Goal: Information Seeking & Learning: Learn about a topic

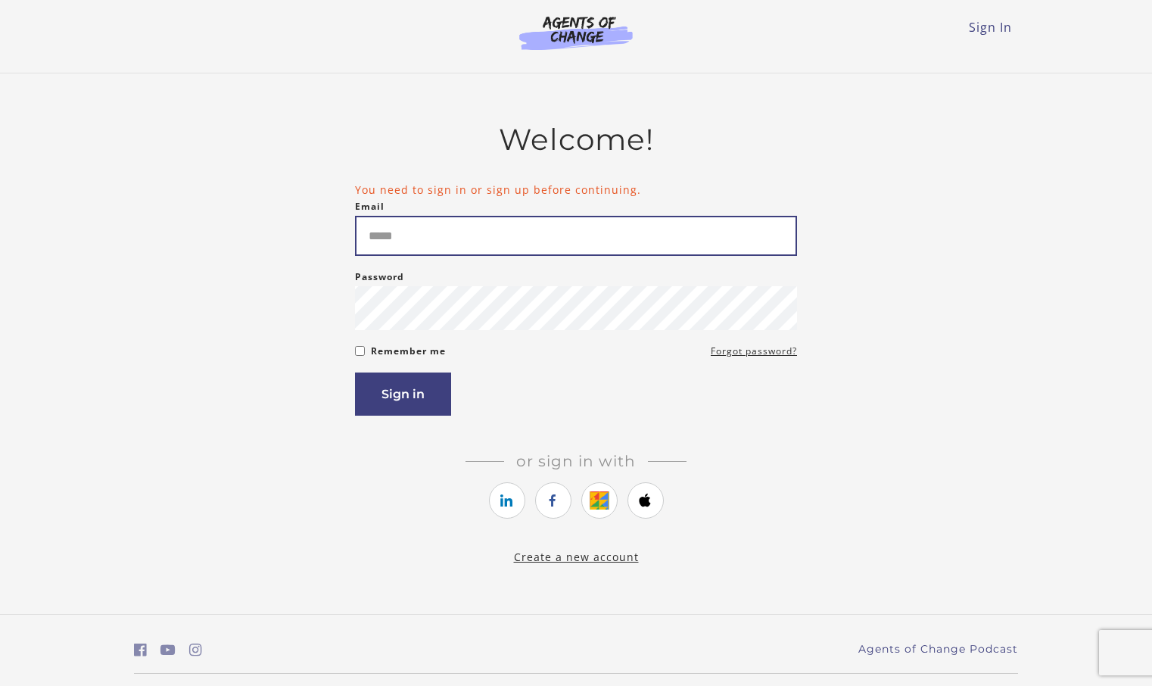
click at [571, 243] on input "Email" at bounding box center [576, 236] width 442 height 40
type input "**********"
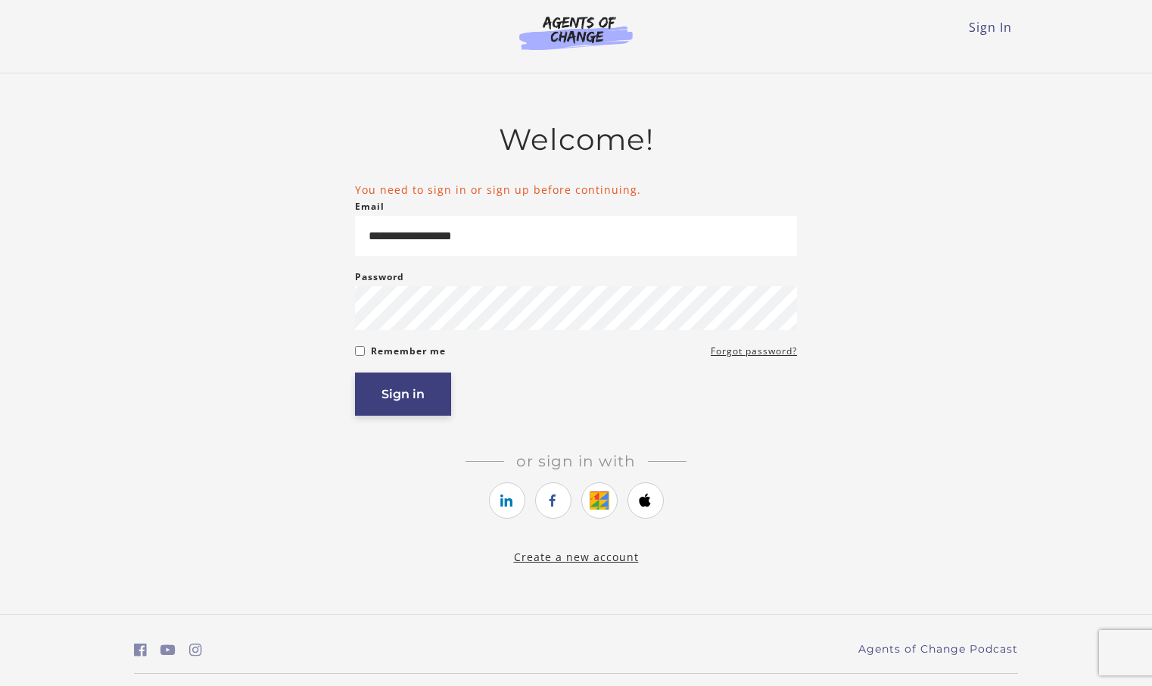
click at [419, 394] on button "Sign in" at bounding box center [403, 393] width 96 height 43
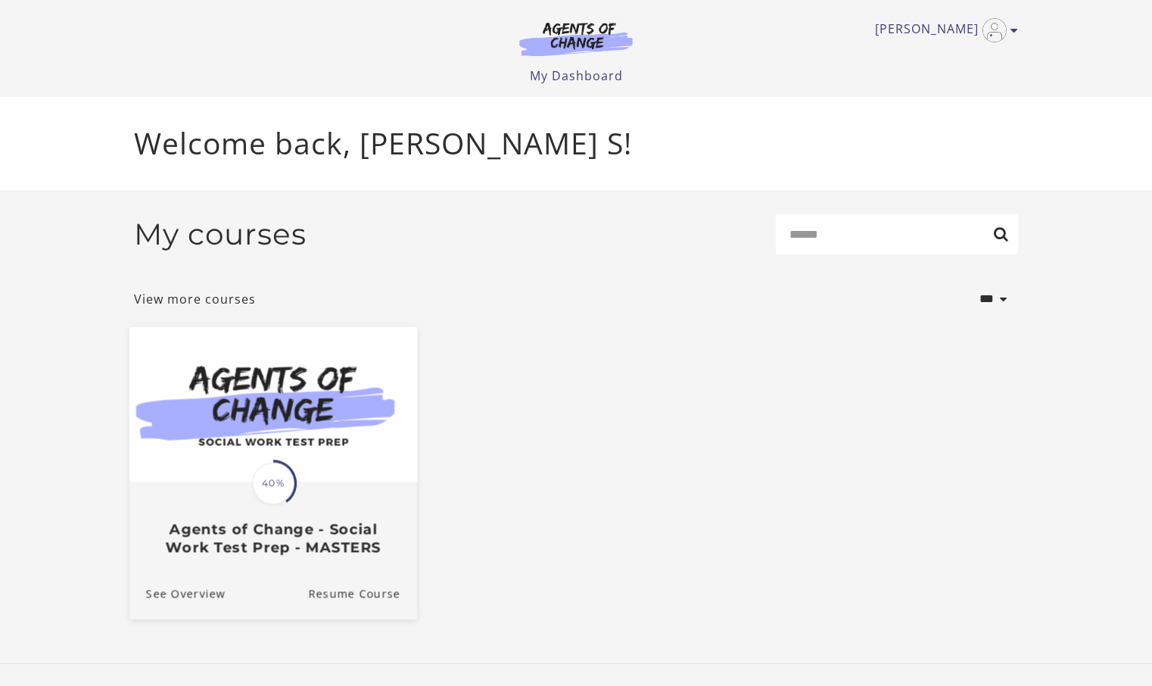
click at [283, 478] on span "40%" at bounding box center [273, 483] width 42 height 42
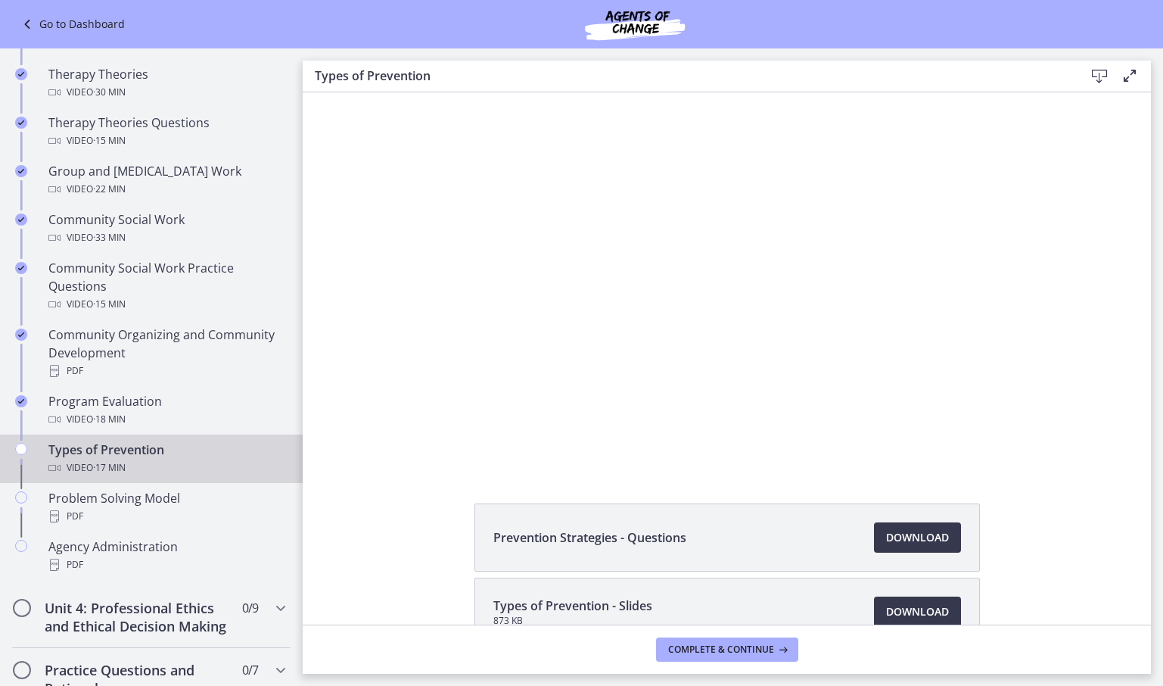
scroll to position [665, 0]
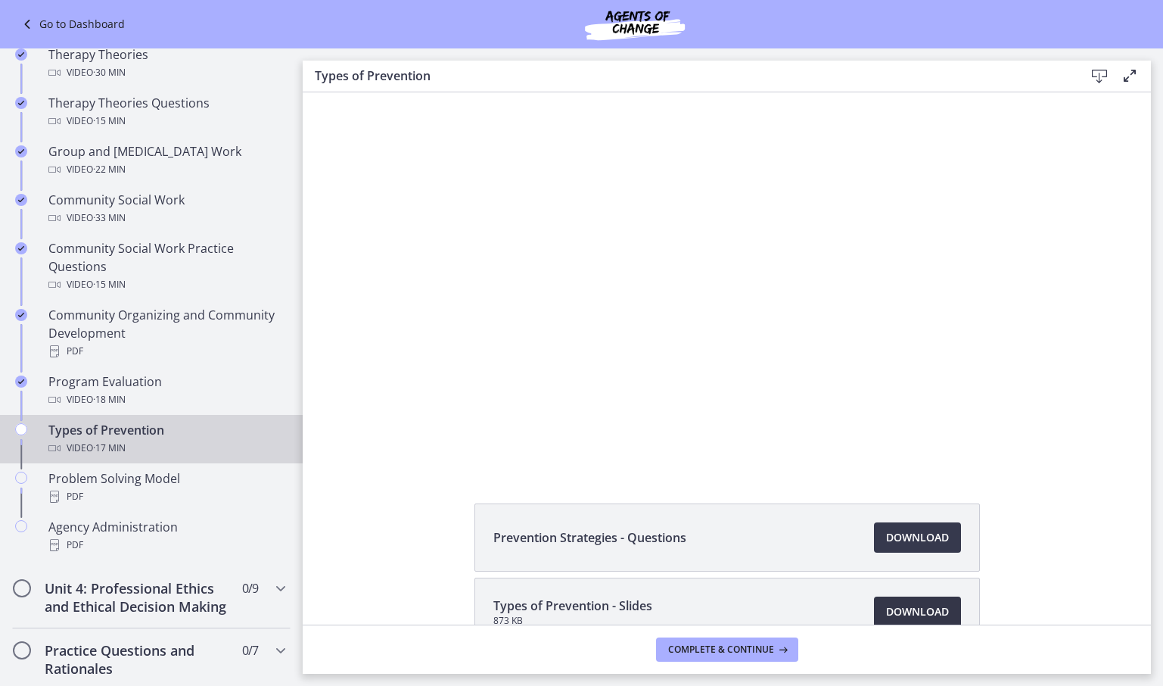
click at [919, 608] on span "Download Opens in a new window" at bounding box center [917, 611] width 63 height 18
click at [909, 540] on span "Download Opens in a new window" at bounding box center [917, 537] width 63 height 18
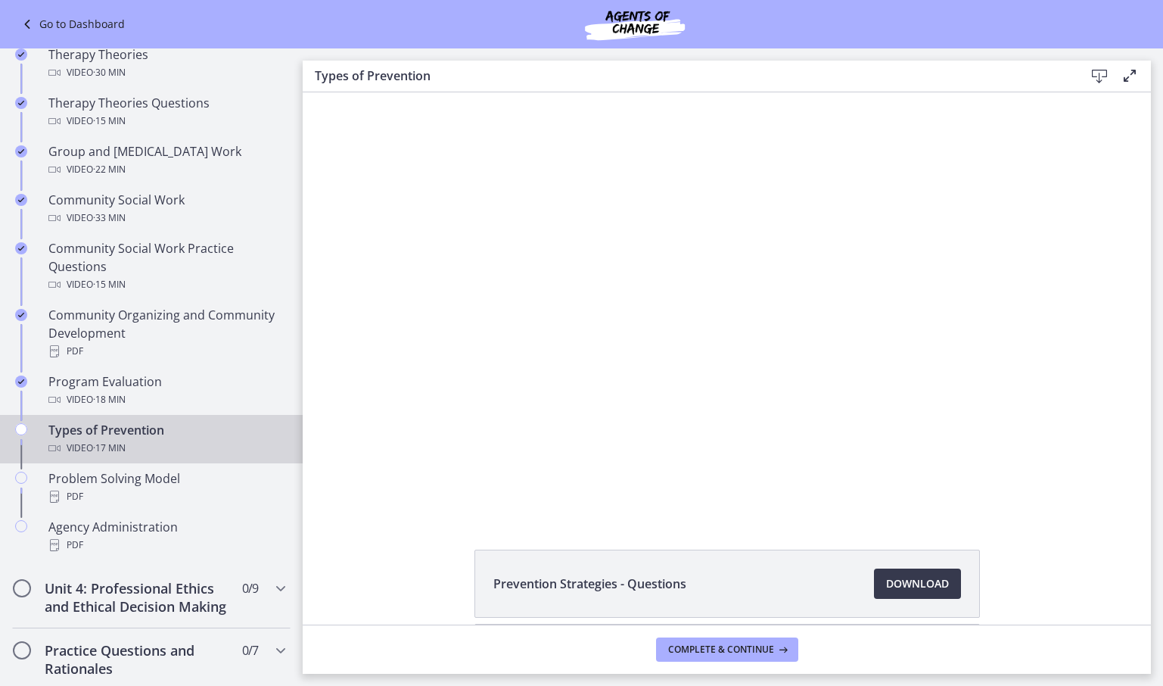
drag, startPoint x: 1146, startPoint y: 351, endPoint x: 793, endPoint y: 115, distance: 425.0
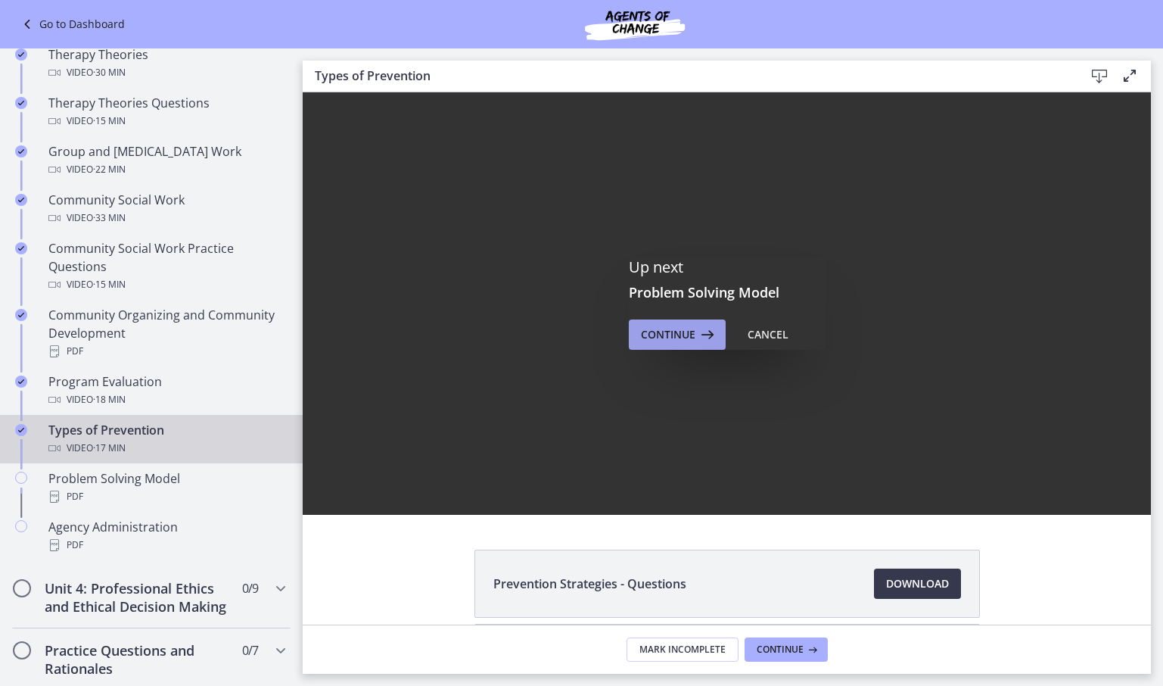
click at [670, 332] on span "Continue" at bounding box center [668, 334] width 54 height 18
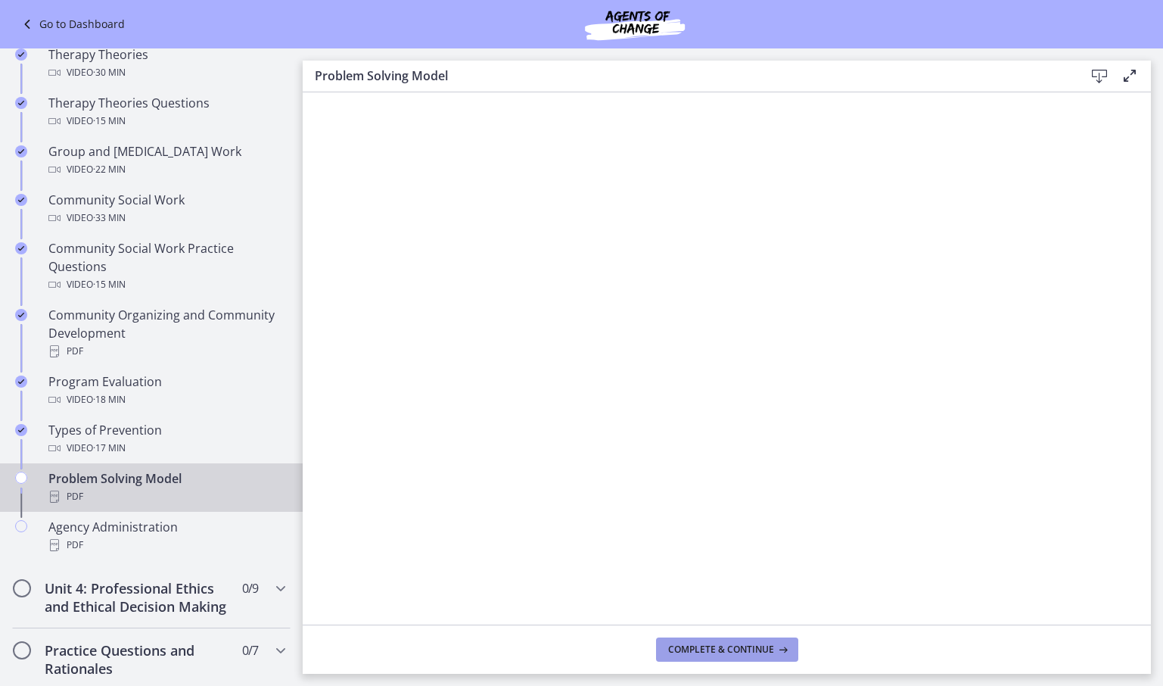
click at [714, 649] on span "Complete & continue" at bounding box center [721, 649] width 106 height 12
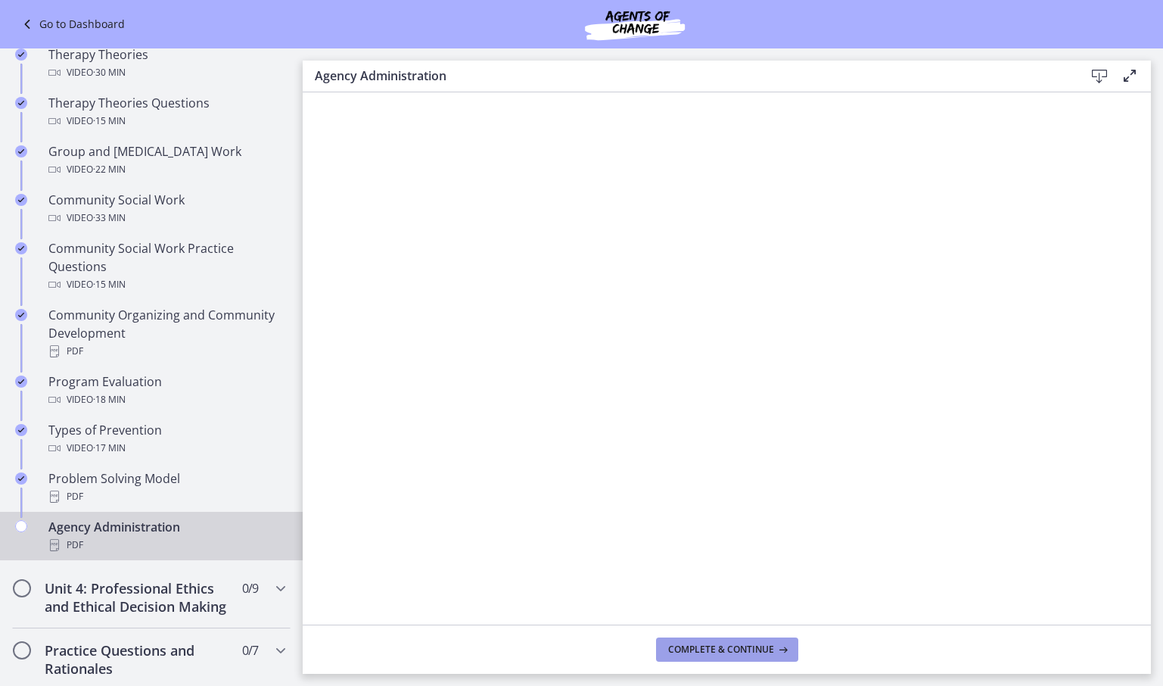
click at [724, 651] on span "Complete & continue" at bounding box center [721, 649] width 106 height 12
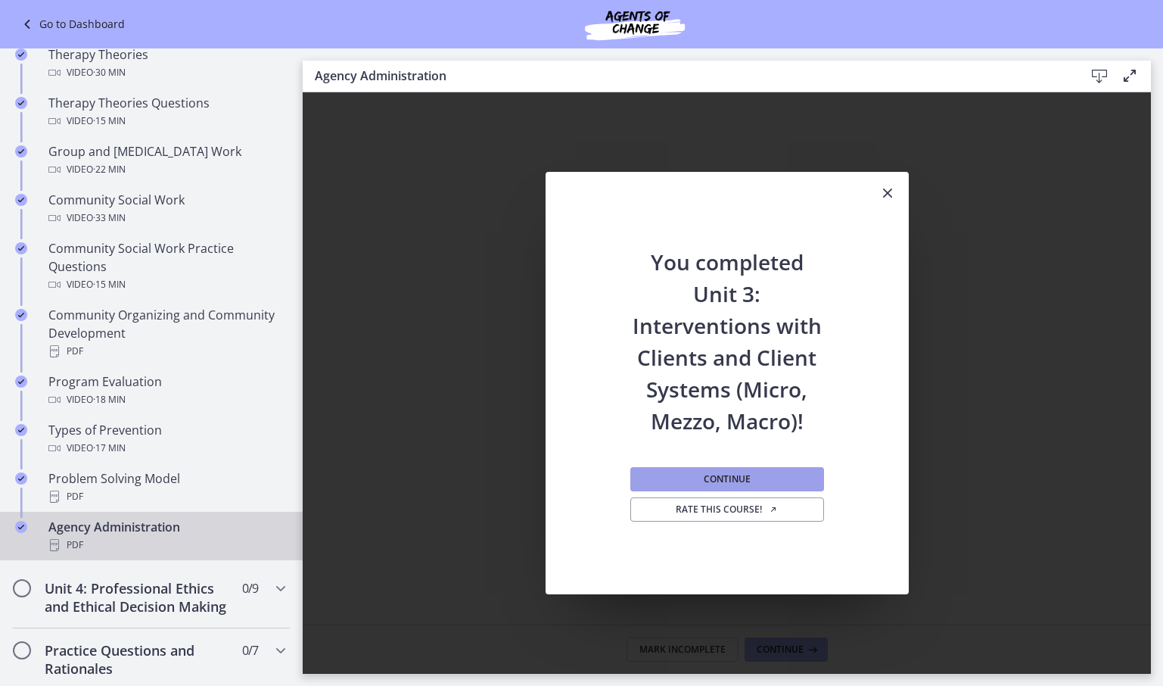
click at [734, 473] on span "Continue" at bounding box center [727, 479] width 47 height 12
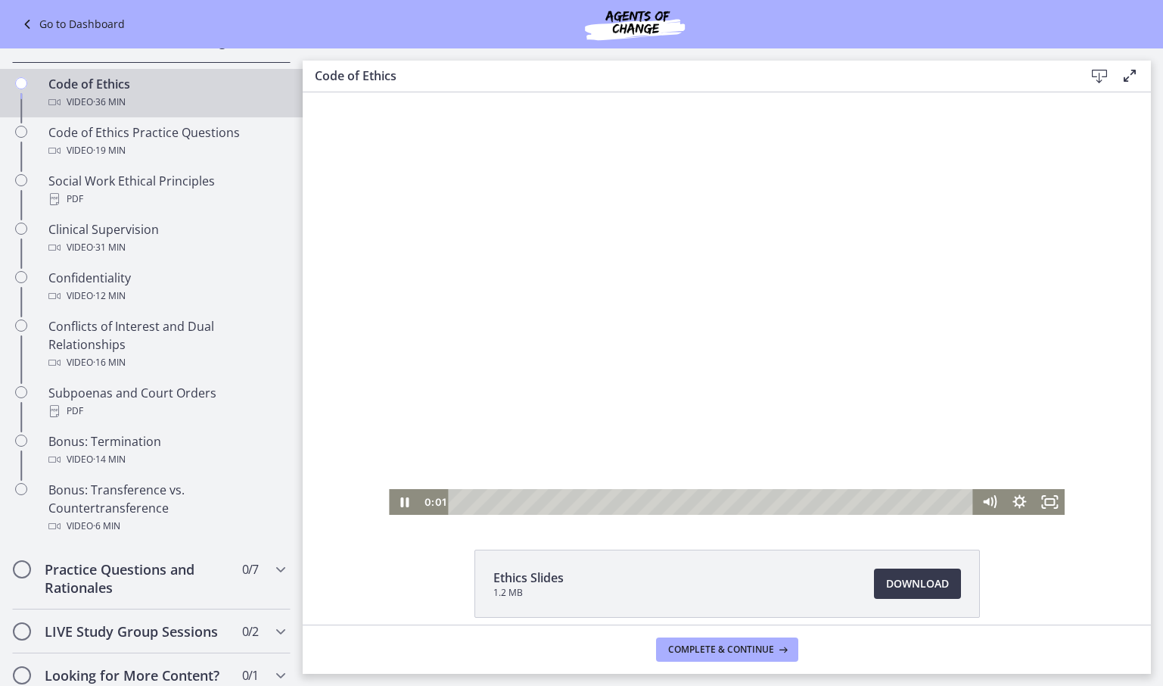
click at [758, 337] on div at bounding box center [727, 303] width 676 height 422
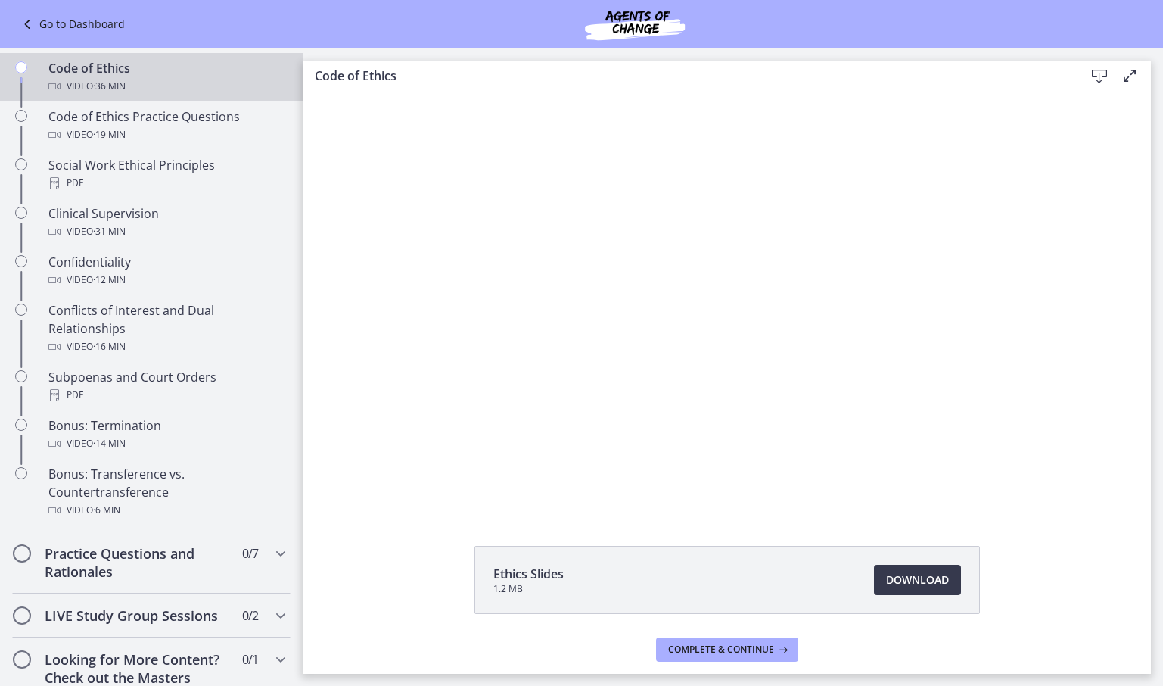
scroll to position [670, 0]
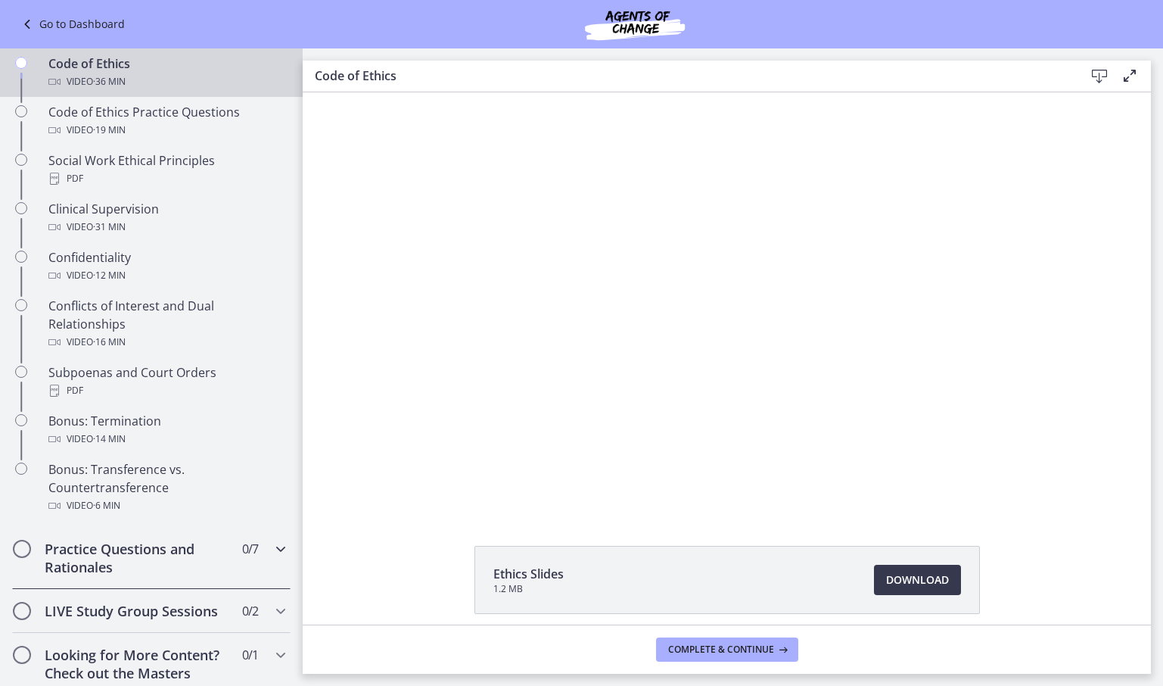
click at [272, 558] on icon "Chapters" at bounding box center [281, 549] width 18 height 18
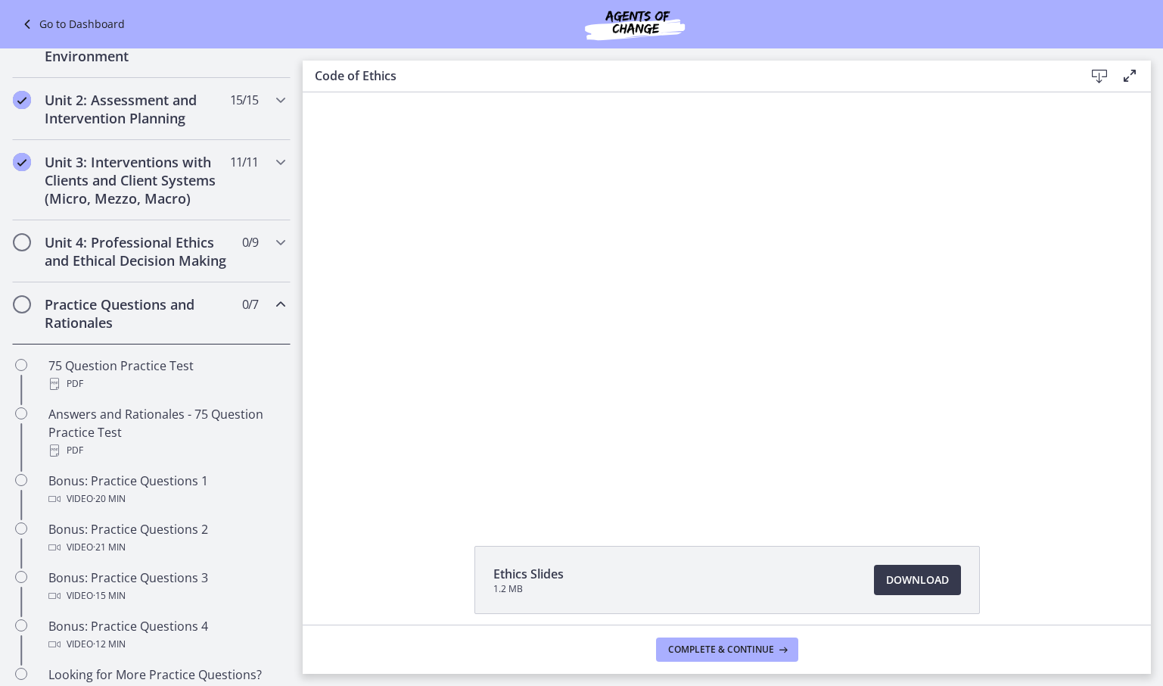
scroll to position [428, 0]
drag, startPoint x: 295, startPoint y: 341, endPoint x: 2, endPoint y: 163, distance: 343.3
click at [272, 242] on icon "Chapters" at bounding box center [281, 244] width 18 height 18
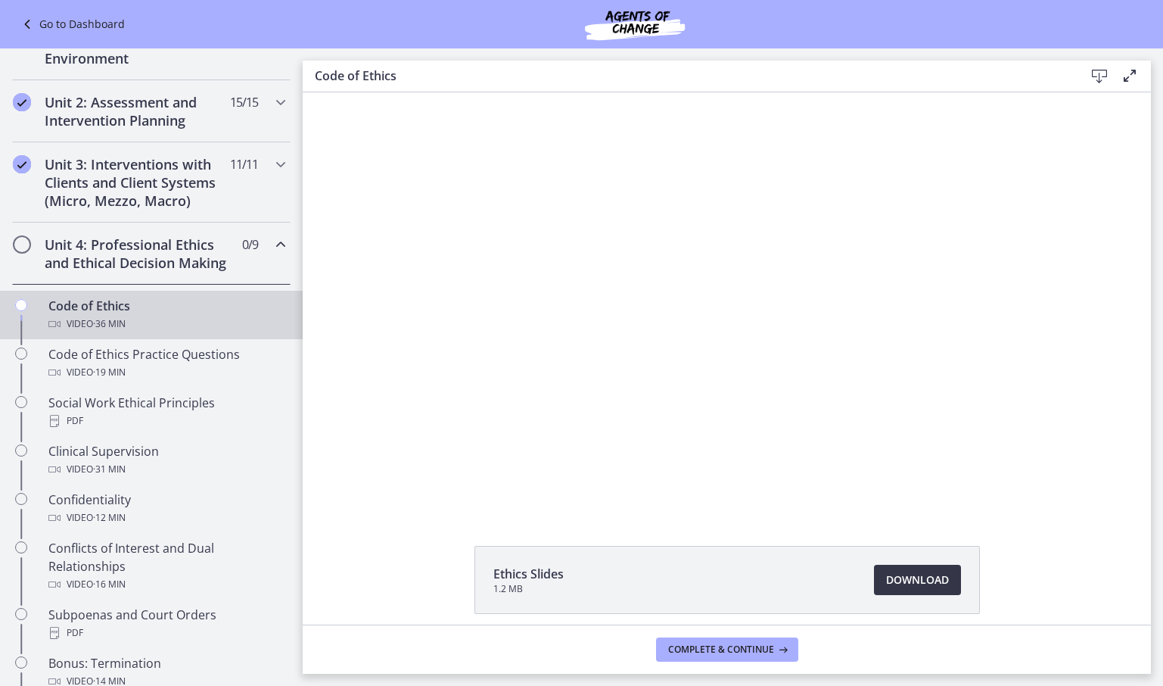
click at [916, 578] on span "Download Opens in a new window" at bounding box center [917, 580] width 63 height 18
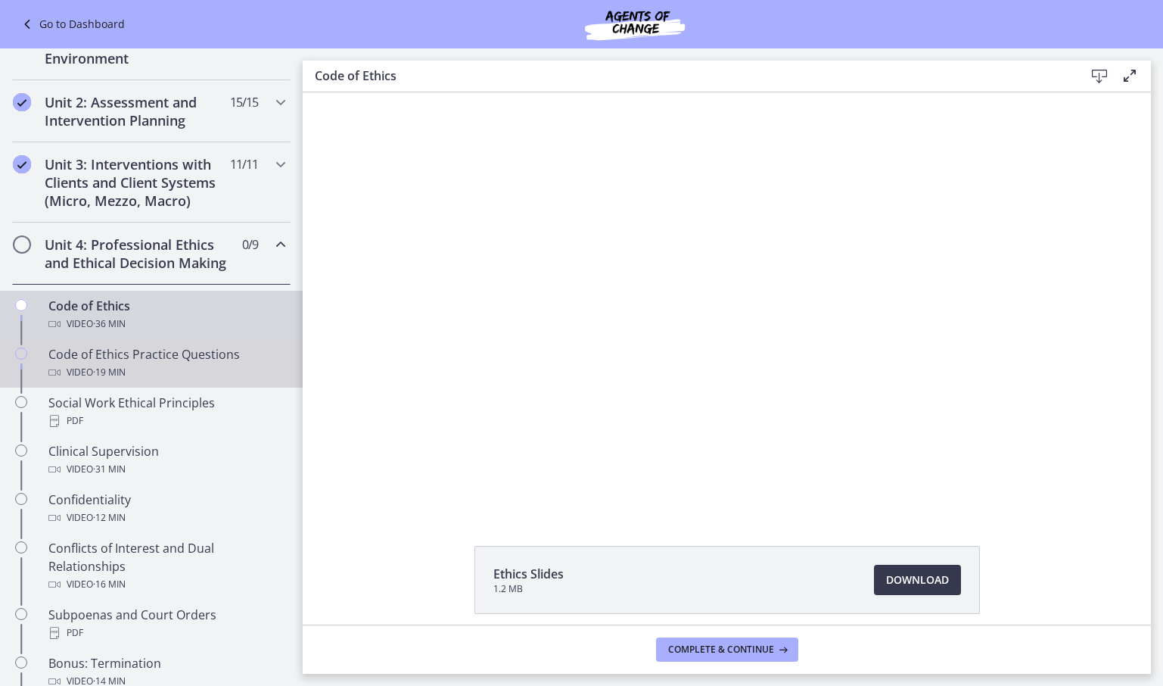
click at [98, 373] on div "Code of Ethics Practice Questions Video · 19 min" at bounding box center [166, 363] width 236 height 36
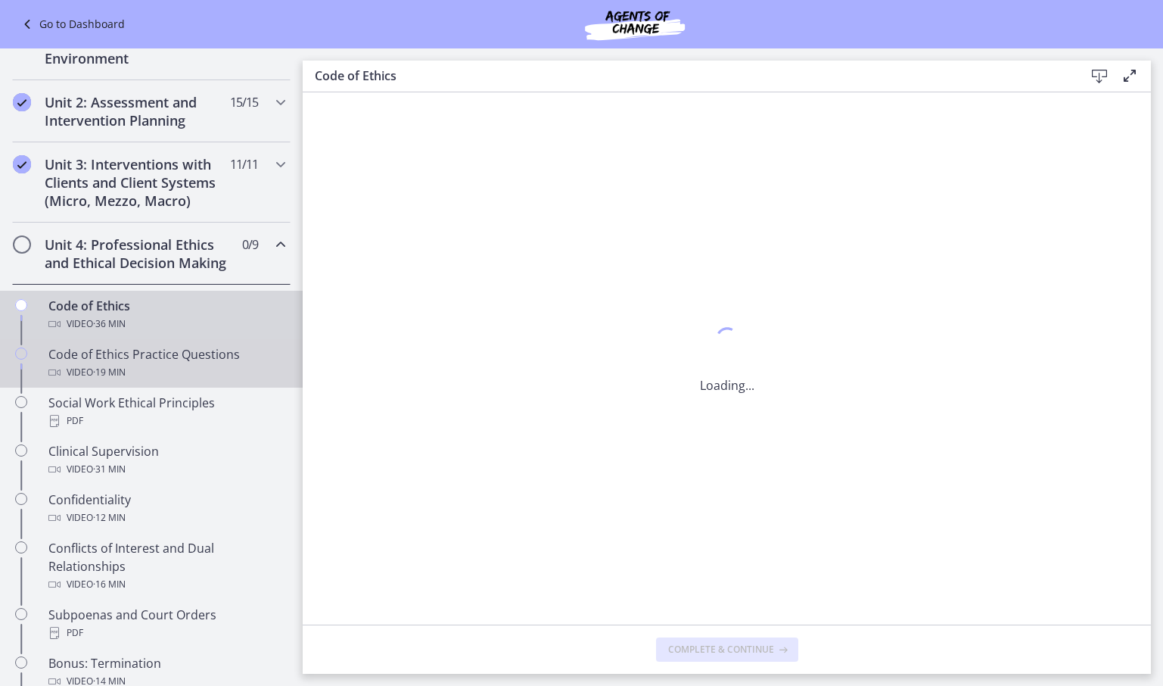
scroll to position [0, 0]
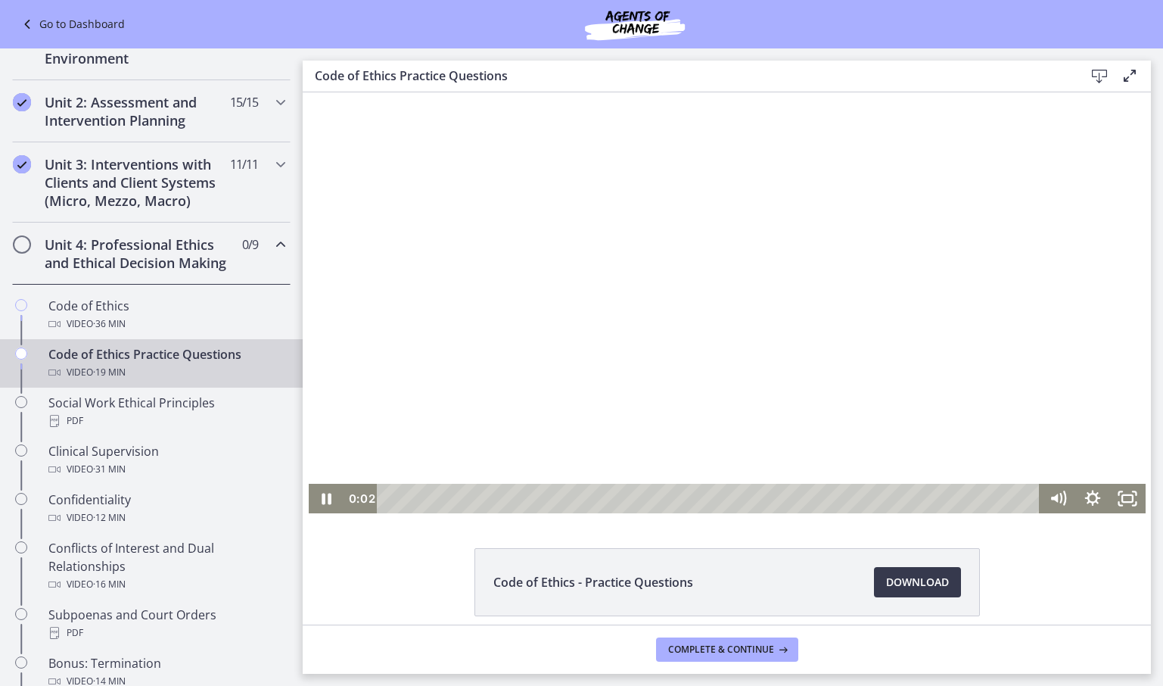
drag, startPoint x: 1103, startPoint y: 201, endPoint x: 1106, endPoint y: 329, distance: 128.7
click at [1106, 329] on div at bounding box center [727, 302] width 837 height 421
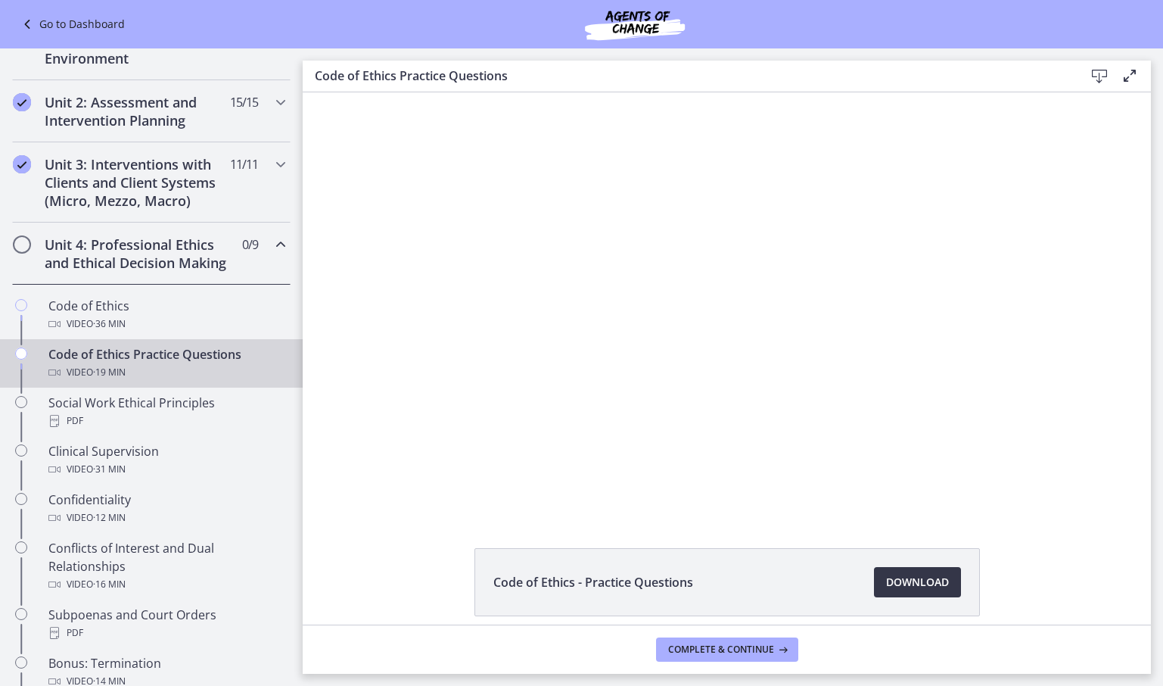
click at [925, 578] on span "Download Opens in a new window" at bounding box center [917, 582] width 63 height 18
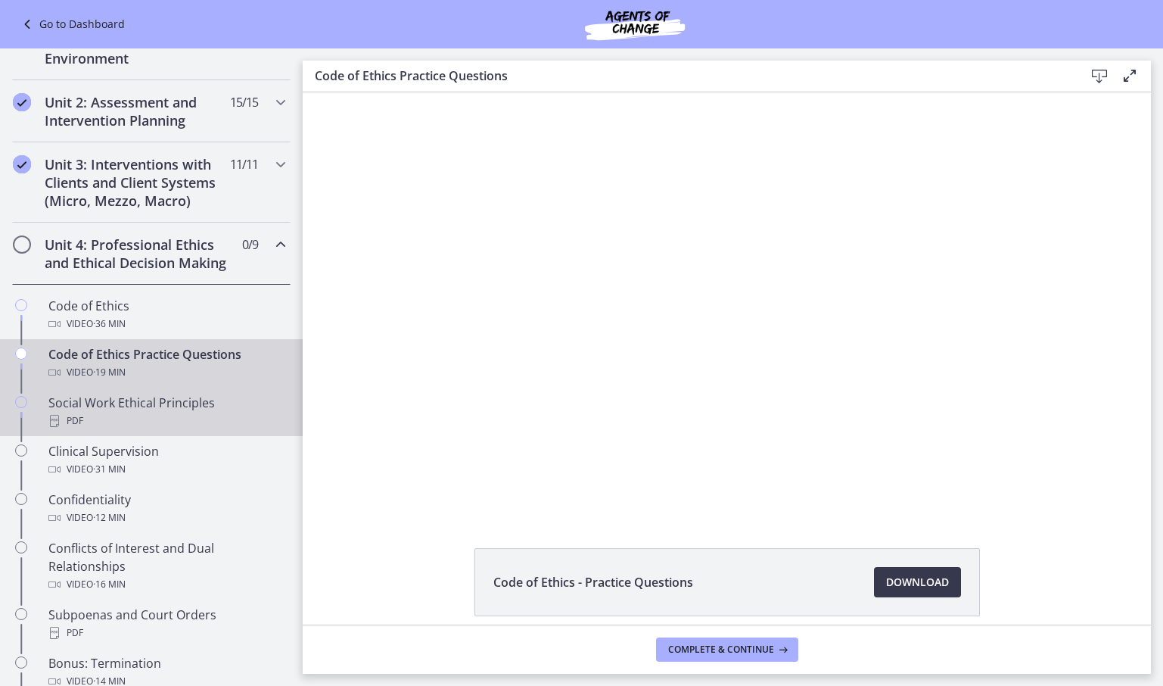
click at [117, 420] on div "Social Work Ethical Principles PDF" at bounding box center [166, 412] width 236 height 36
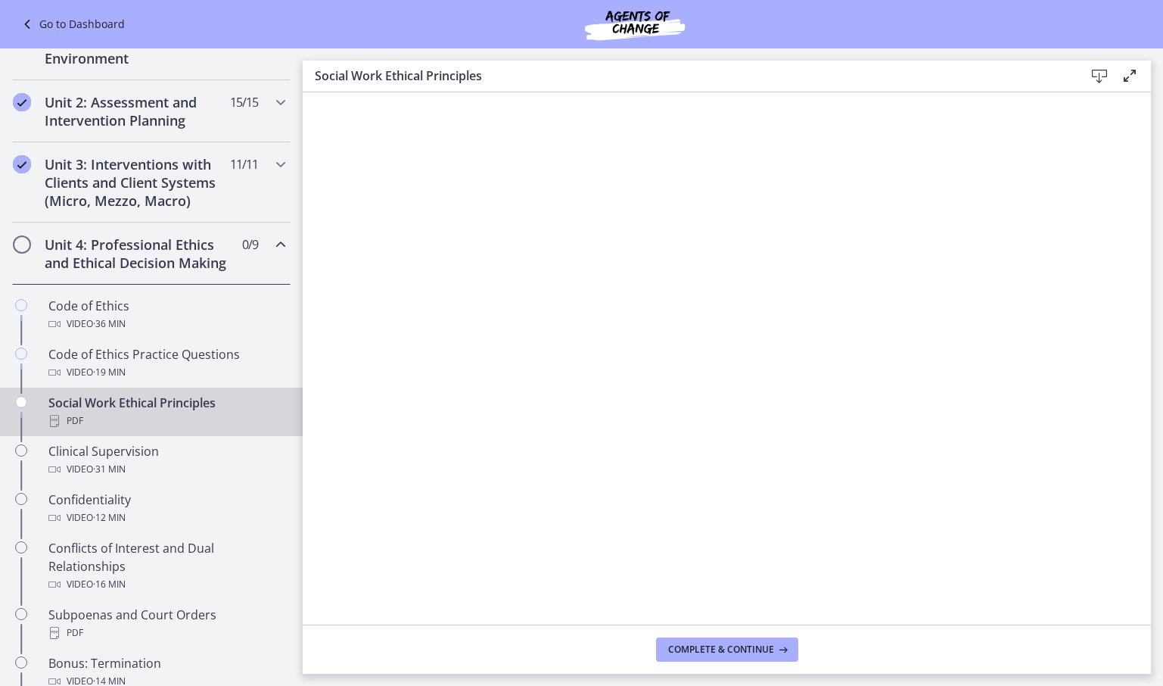
click at [1097, 74] on icon at bounding box center [1099, 76] width 18 height 18
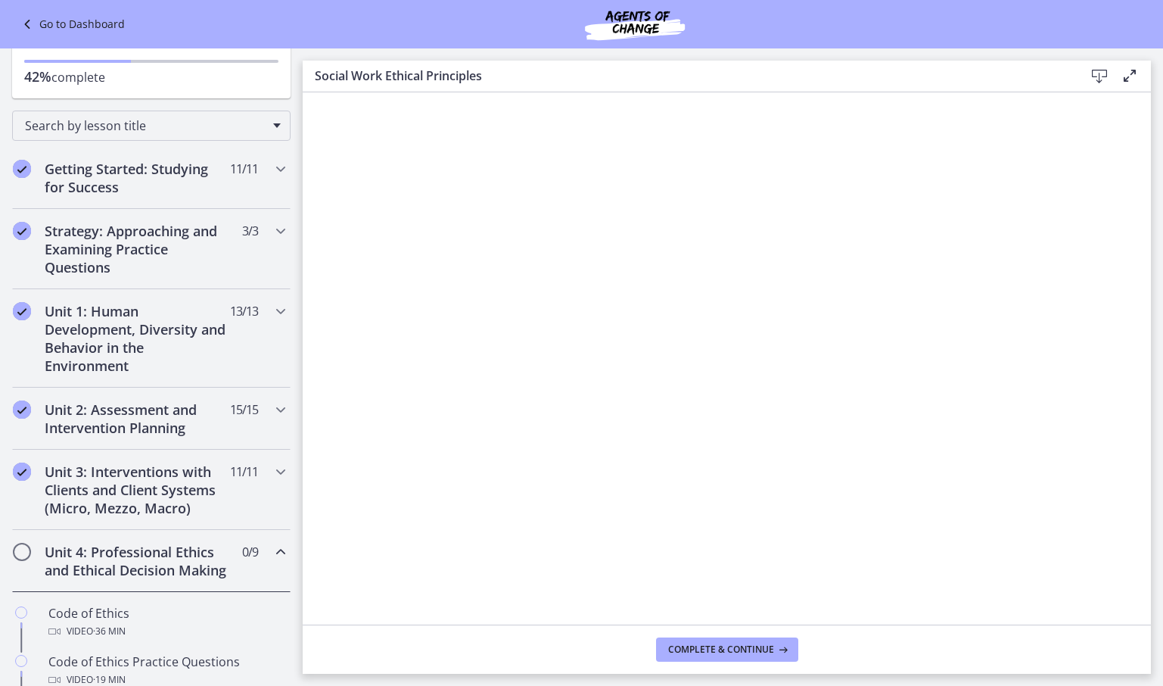
scroll to position [97, 0]
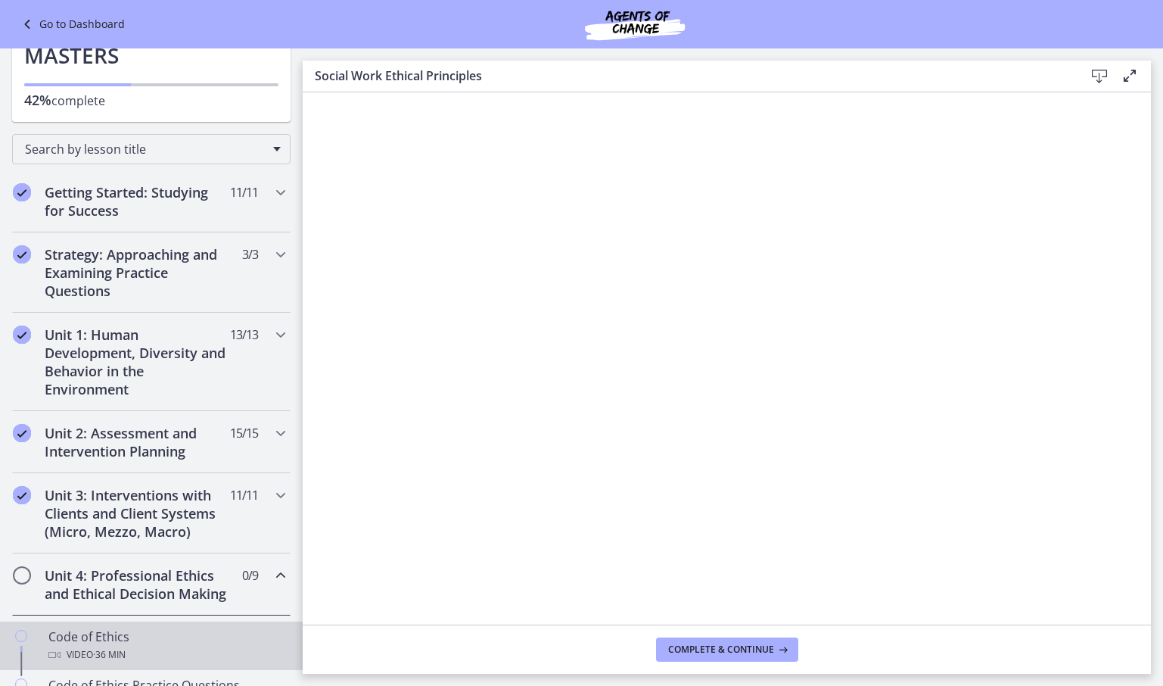
drag, startPoint x: 146, startPoint y: 664, endPoint x: 223, endPoint y: 574, distance: 119.2
click at [147, 664] on div "Video · 36 min" at bounding box center [166, 655] width 236 height 18
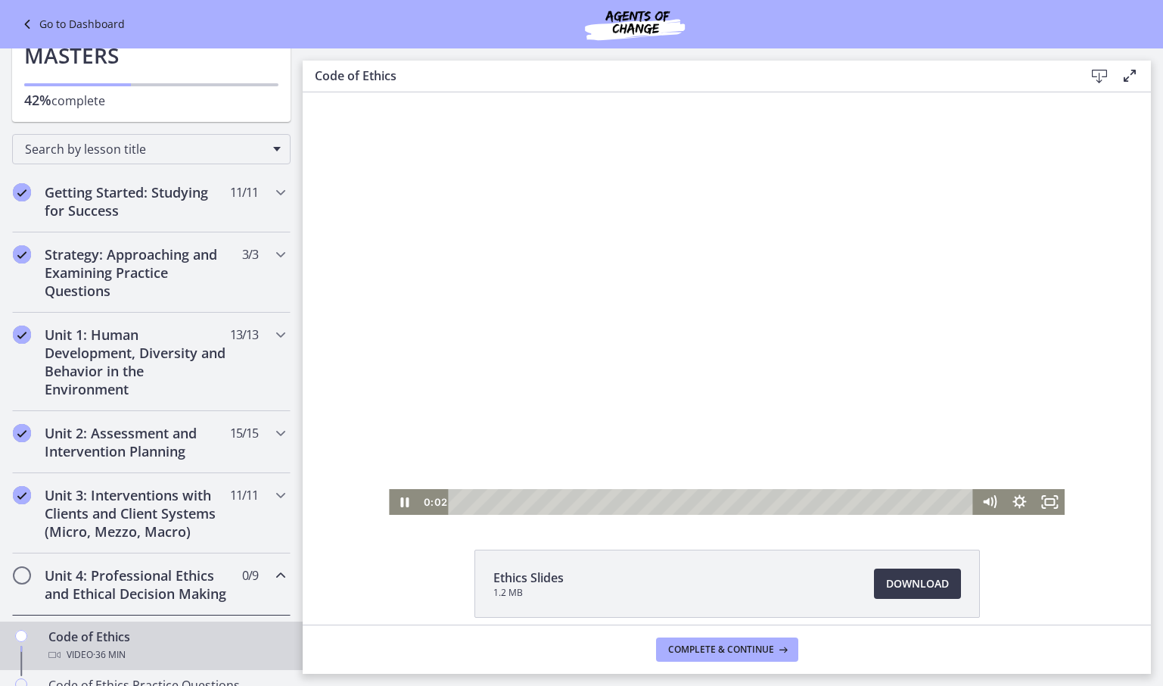
click at [720, 347] on div at bounding box center [727, 303] width 676 height 422
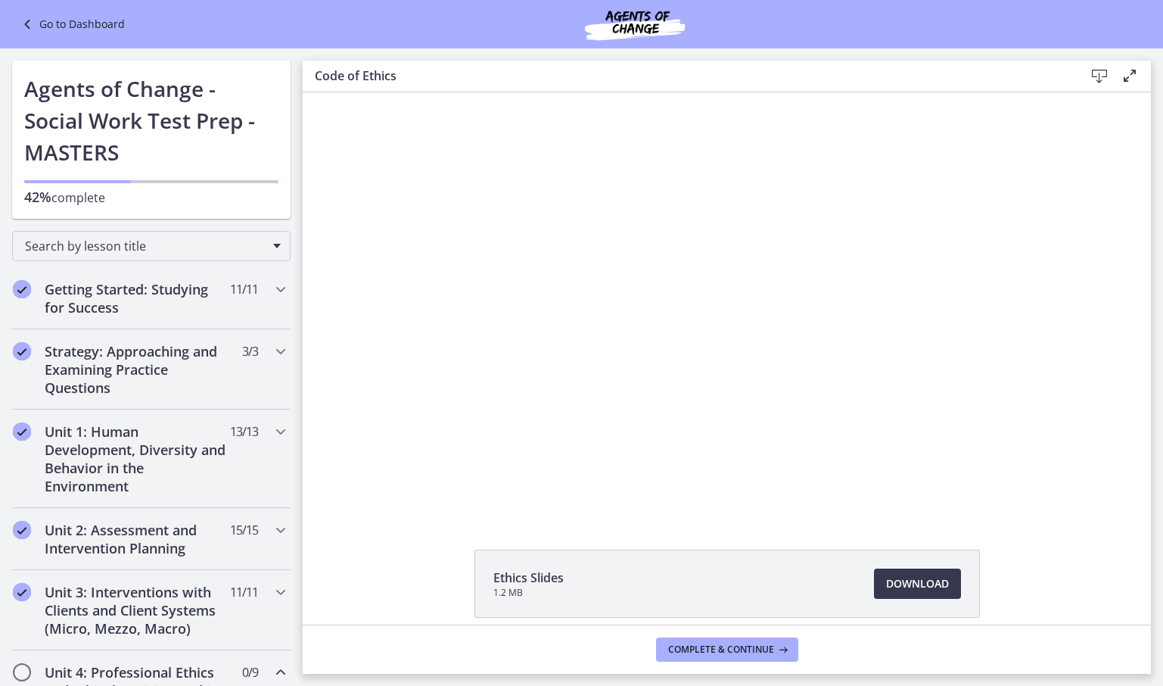
click at [58, 23] on link "Go to Dashboard" at bounding box center [71, 24] width 107 height 18
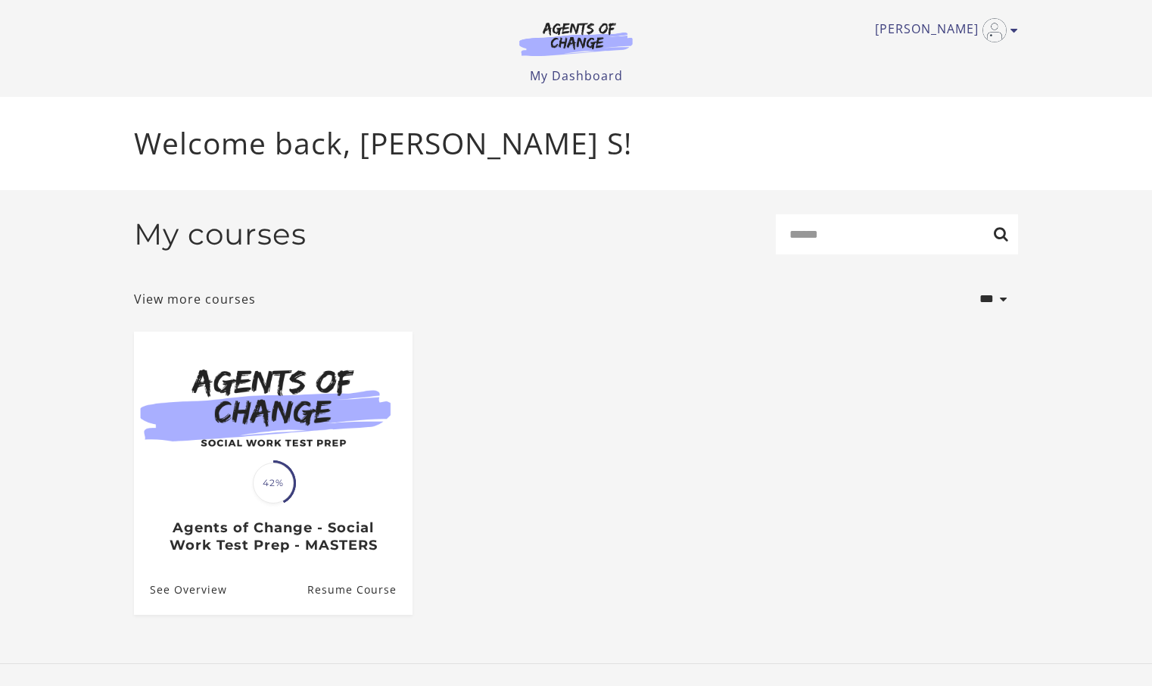
click at [1019, 33] on div "Dorinda S My Account Support Sign Out Toggle menu Menu My Dashboard My Account …" at bounding box center [576, 48] width 908 height 97
click at [1014, 32] on icon "Toggle menu" at bounding box center [1014, 30] width 8 height 12
click at [922, 105] on link "Sign Out" at bounding box center [954, 107] width 133 height 26
